Goal: Task Accomplishment & Management: Manage account settings

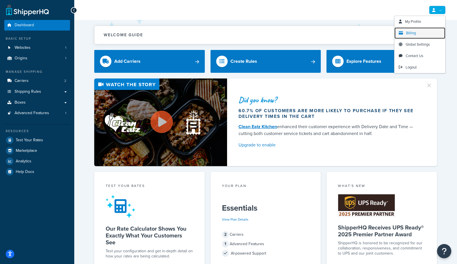
click at [410, 33] on span "Billing" at bounding box center [411, 32] width 10 height 5
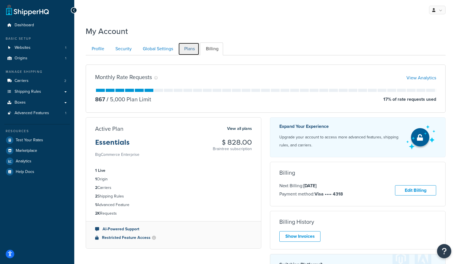
click at [192, 53] on link "Plans" at bounding box center [188, 49] width 21 height 13
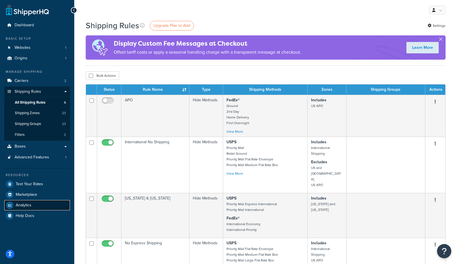
click at [23, 206] on span "Analytics" at bounding box center [24, 205] width 16 height 5
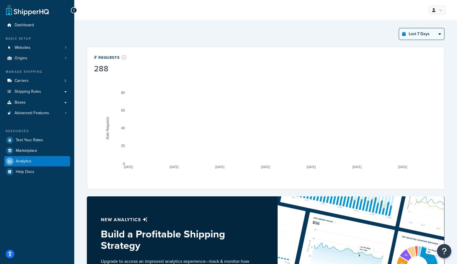
click at [428, 37] on select "Last 24 Hours Last 7 Days Last 30 Days Last 3 Months Last 6 Months Last 12 Mont…" at bounding box center [421, 33] width 45 height 11
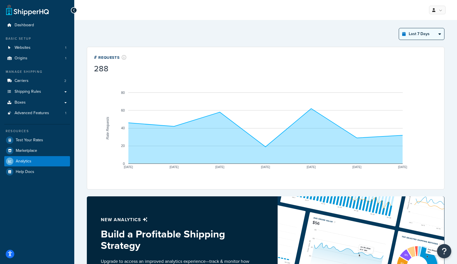
select select "last_year"
click at [399, 28] on select "Last 24 Hours Last 7 Days Last 30 Days Last 3 Months Last 6 Months Last 12 Mont…" at bounding box center [421, 33] width 45 height 11
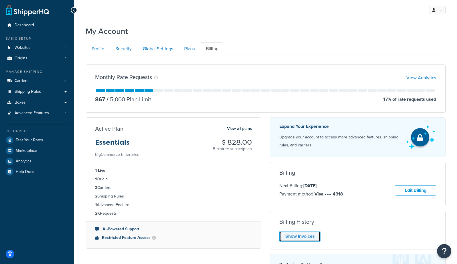
click at [306, 239] on link "Show Invoices" at bounding box center [300, 237] width 41 height 11
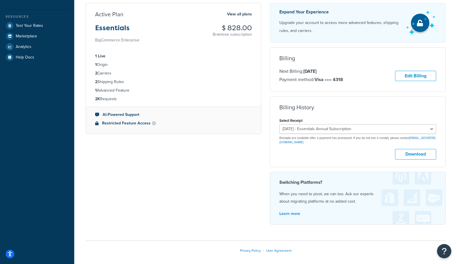
scroll to position [116, 0]
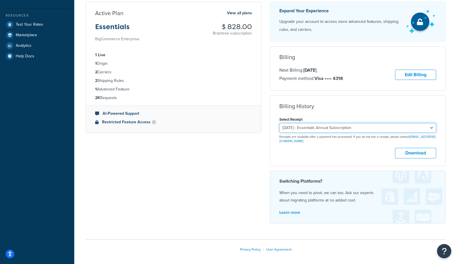
click at [323, 125] on select "[DATE] - Essentials Annual Subscription [DATE] - Essentials Monthly Subscriptio…" at bounding box center [358, 128] width 157 height 10
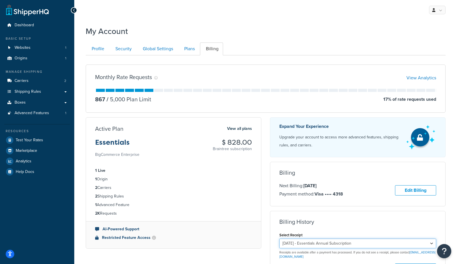
click at [324, 247] on select "[DATE] - Essentials Annual Subscription [DATE] - Essentials Monthly Subscriptio…" at bounding box center [358, 244] width 157 height 10
